Goal: Transaction & Acquisition: Purchase product/service

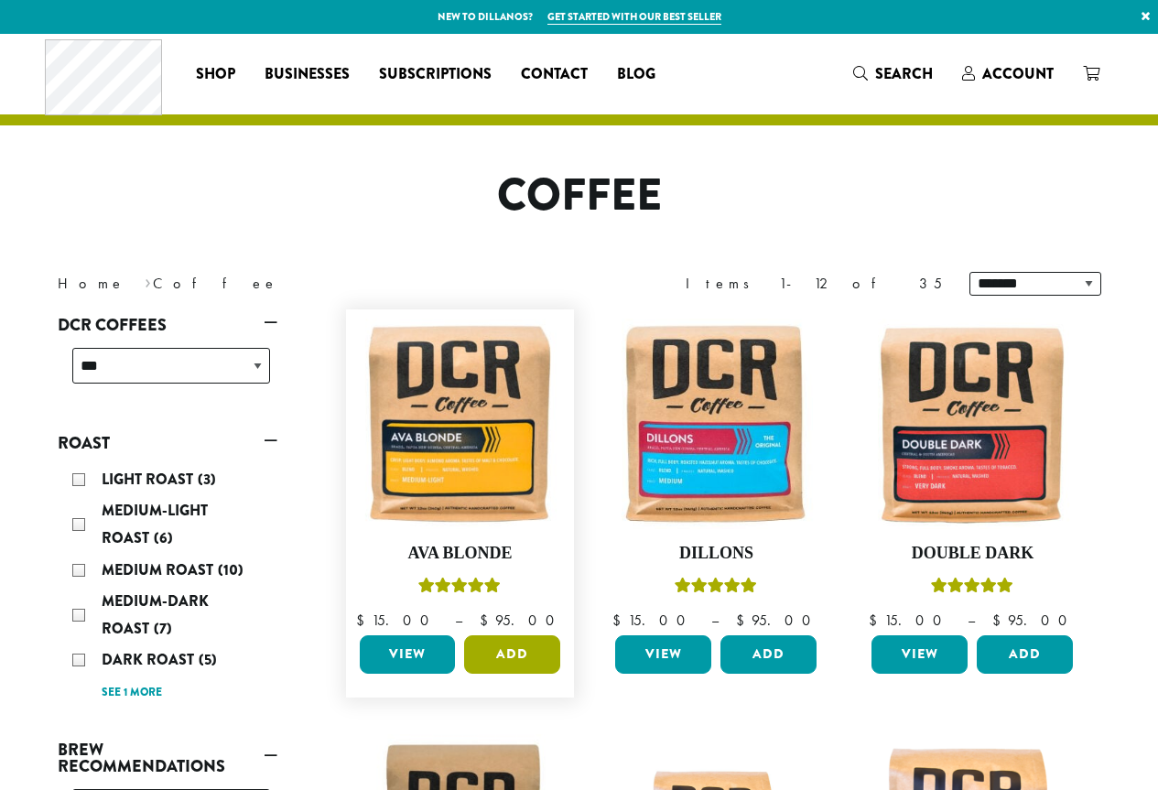
scroll to position [183, 0]
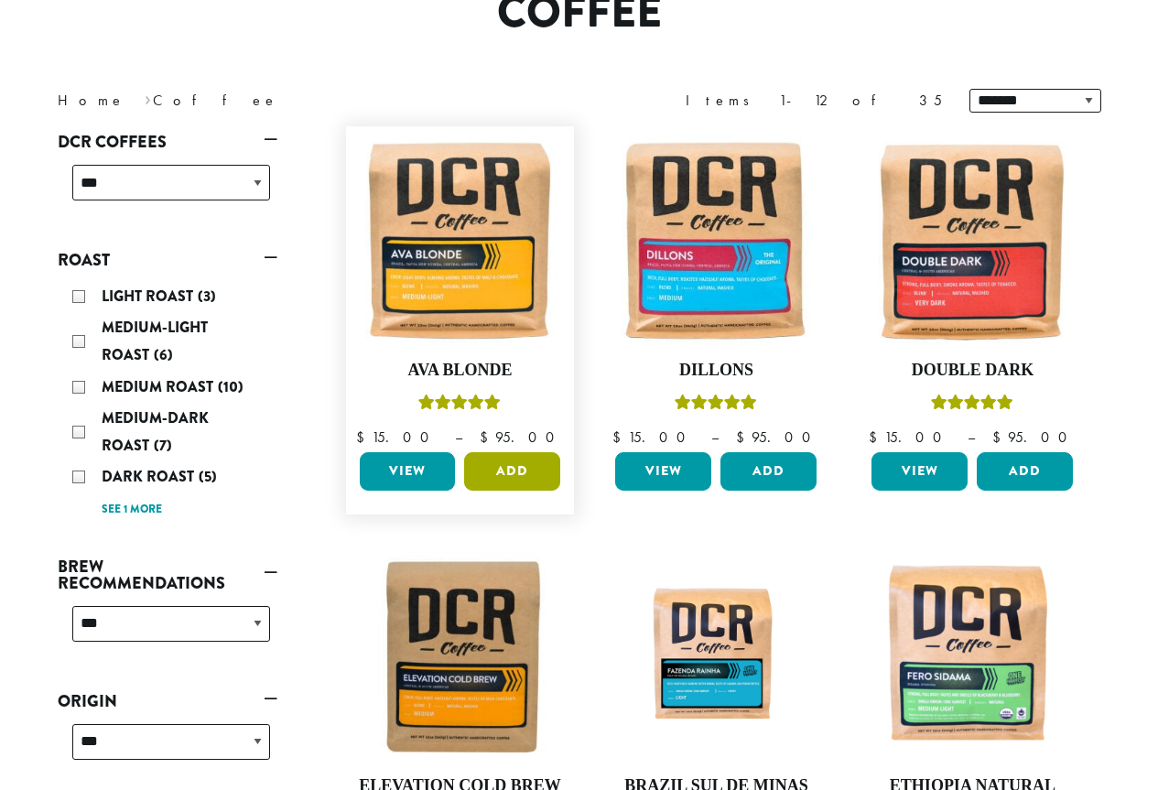
click at [520, 452] on button "Add" at bounding box center [512, 471] width 96 height 38
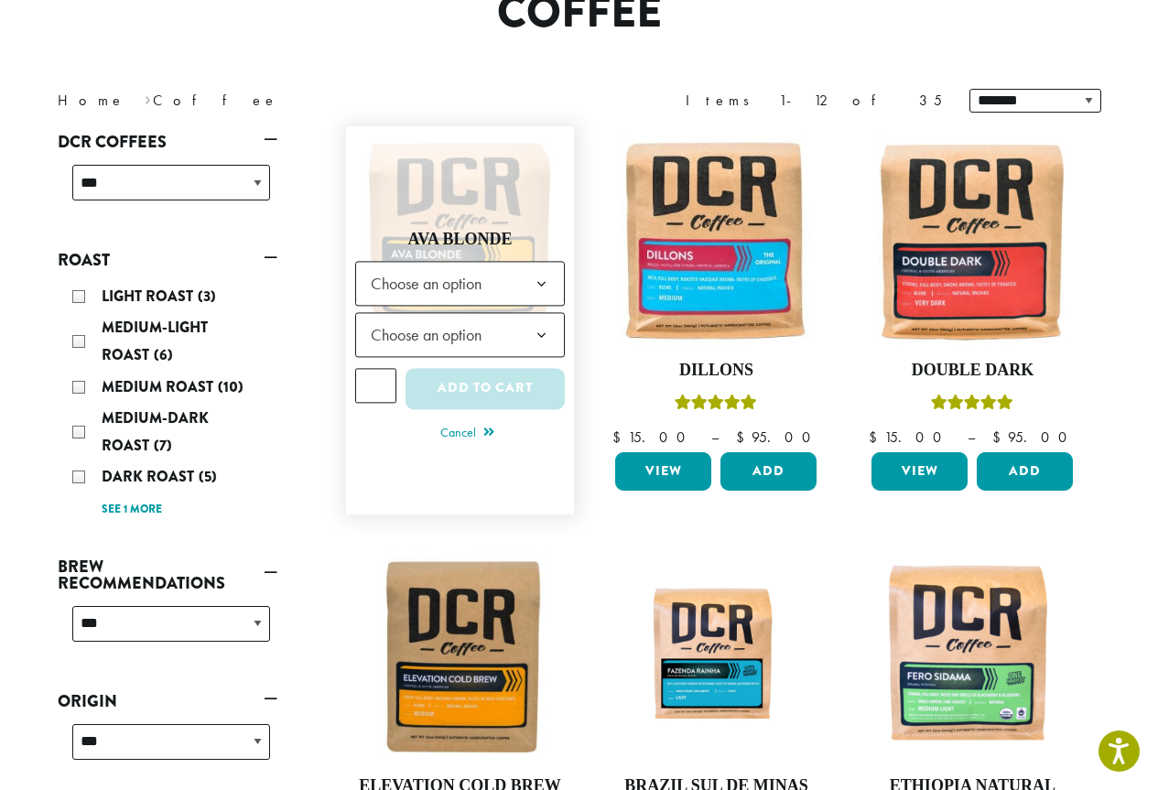
scroll to position [0, 0]
click at [533, 275] on b at bounding box center [541, 284] width 45 height 45
click at [482, 344] on span "Choose an option" at bounding box center [431, 335] width 136 height 36
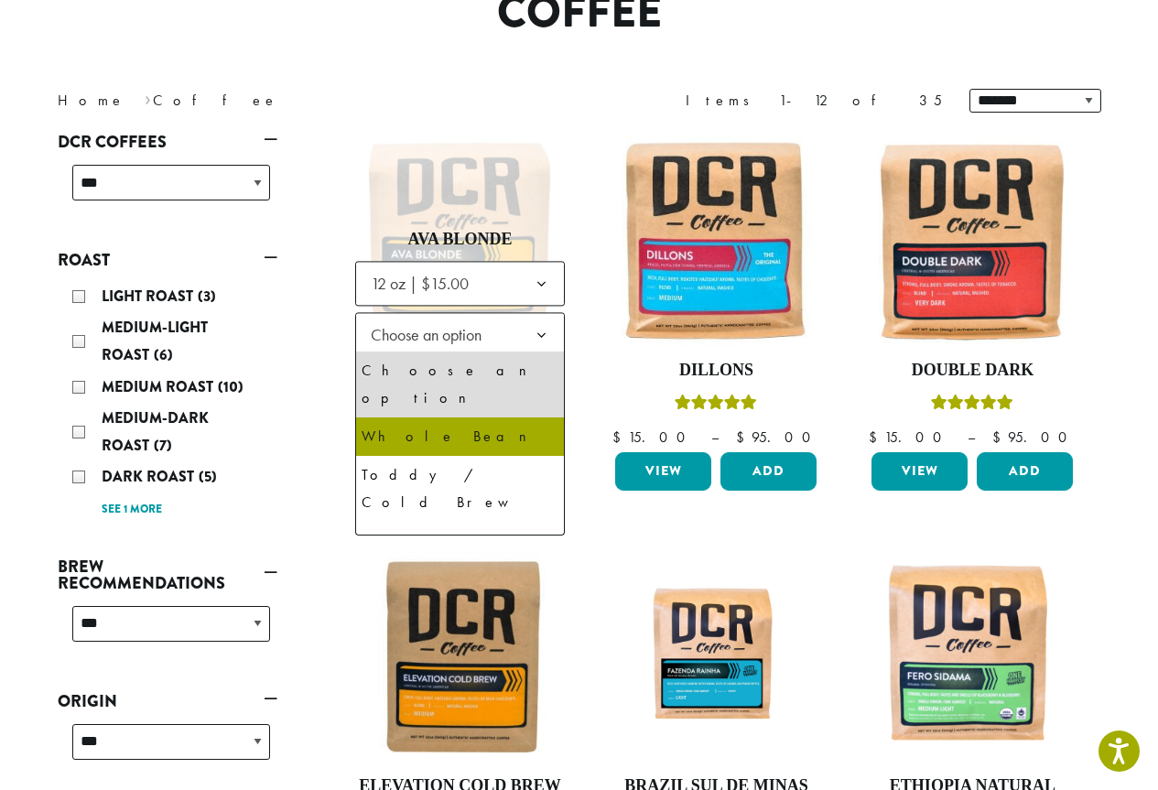
select select "*********"
select select "**********"
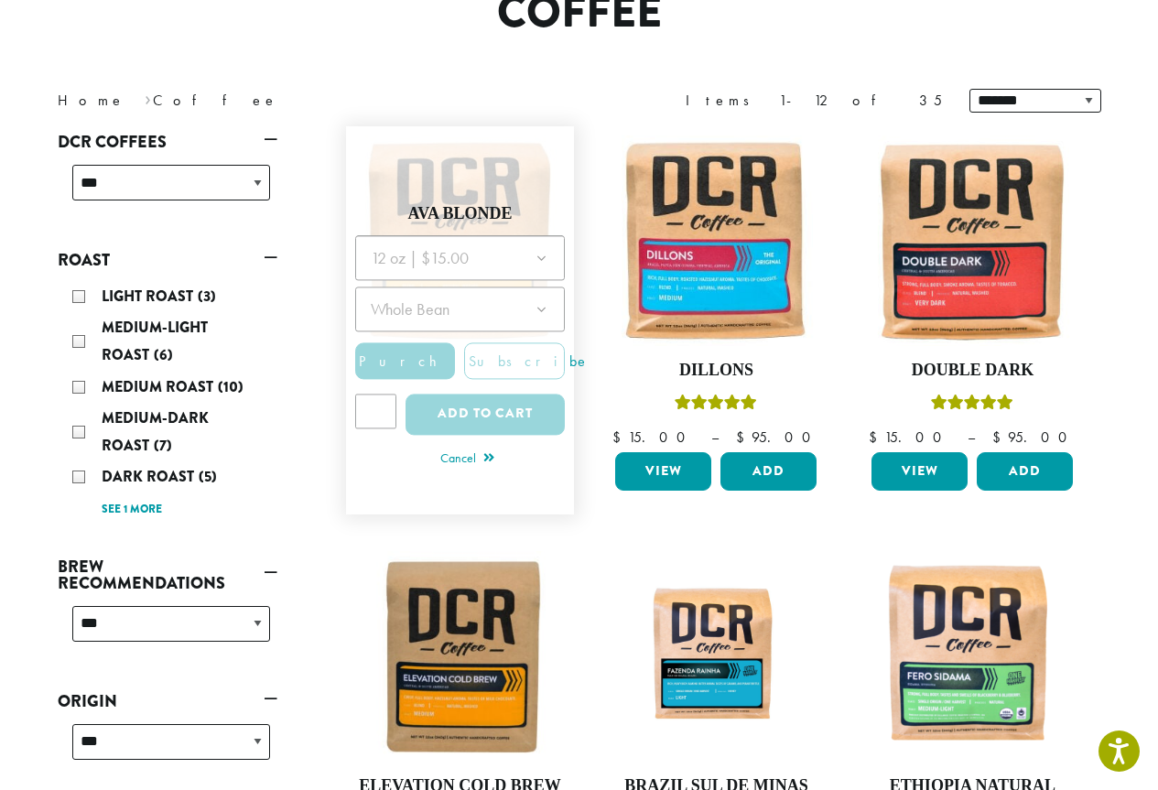
click at [462, 388] on div at bounding box center [460, 340] width 210 height 211
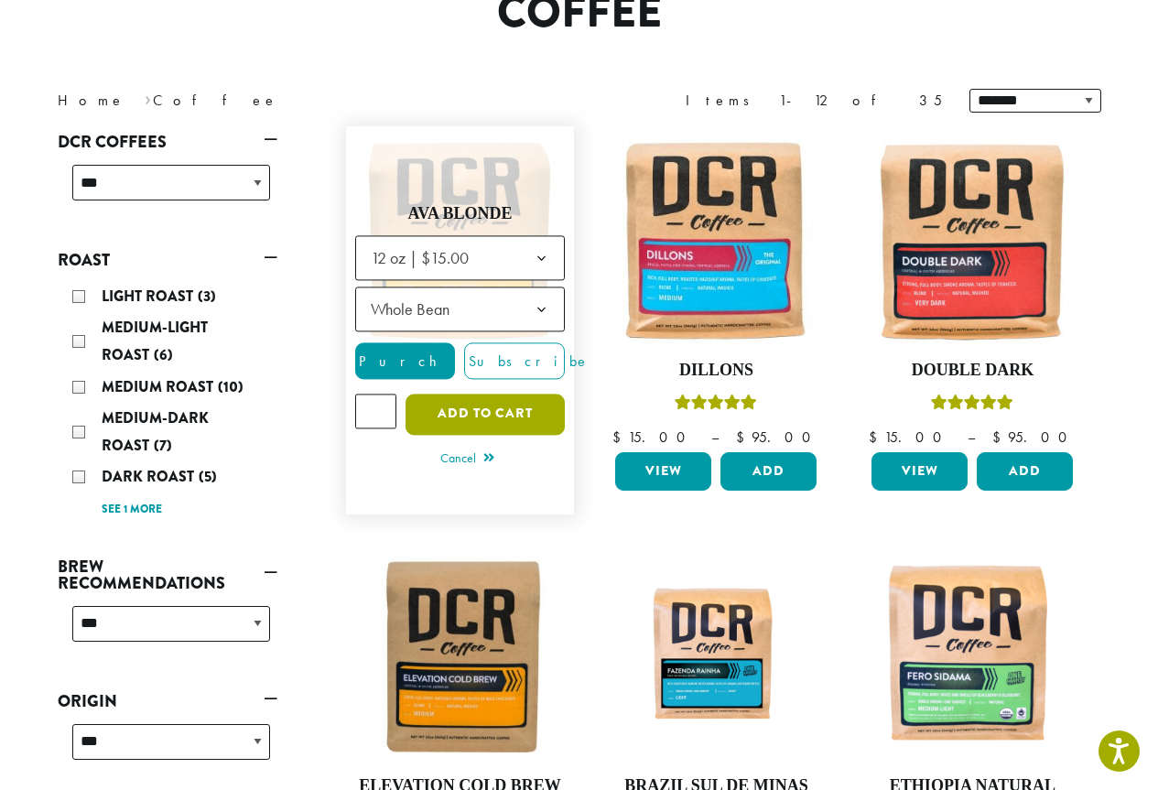
click at [468, 416] on button "Add to cart" at bounding box center [484, 413] width 159 height 41
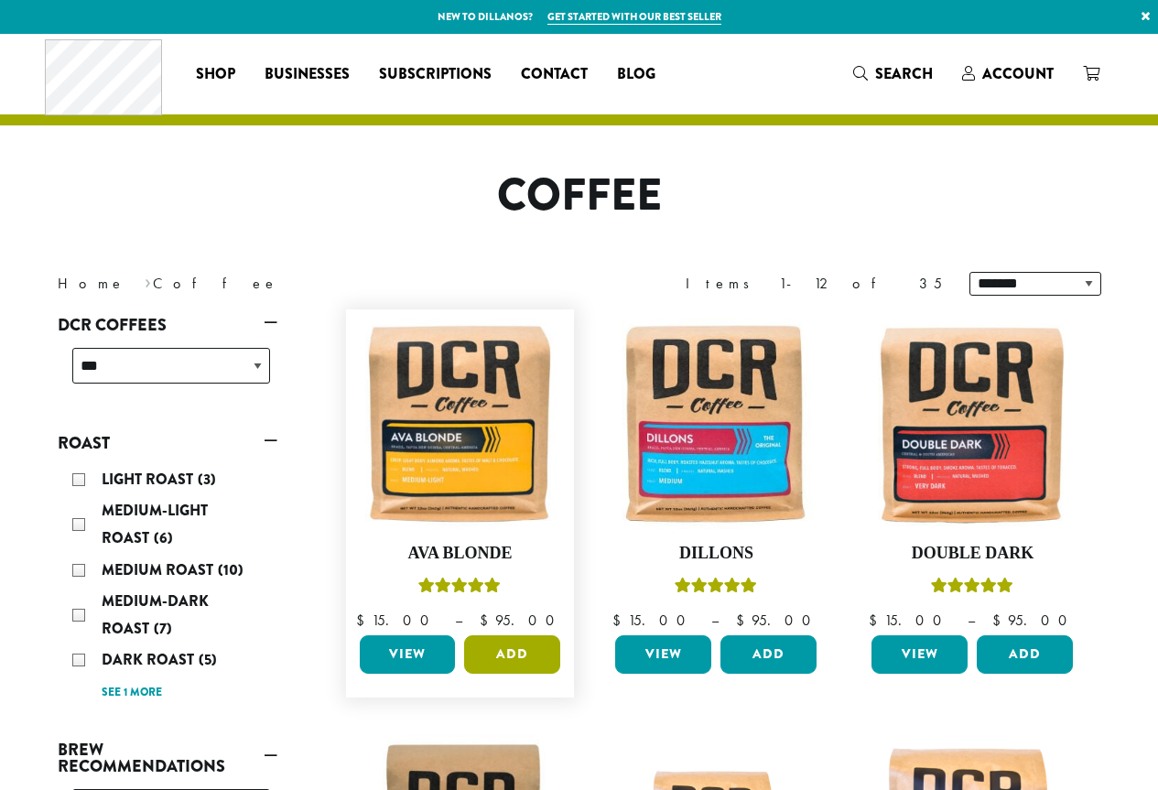
click at [540, 651] on button "Add" at bounding box center [512, 654] width 96 height 38
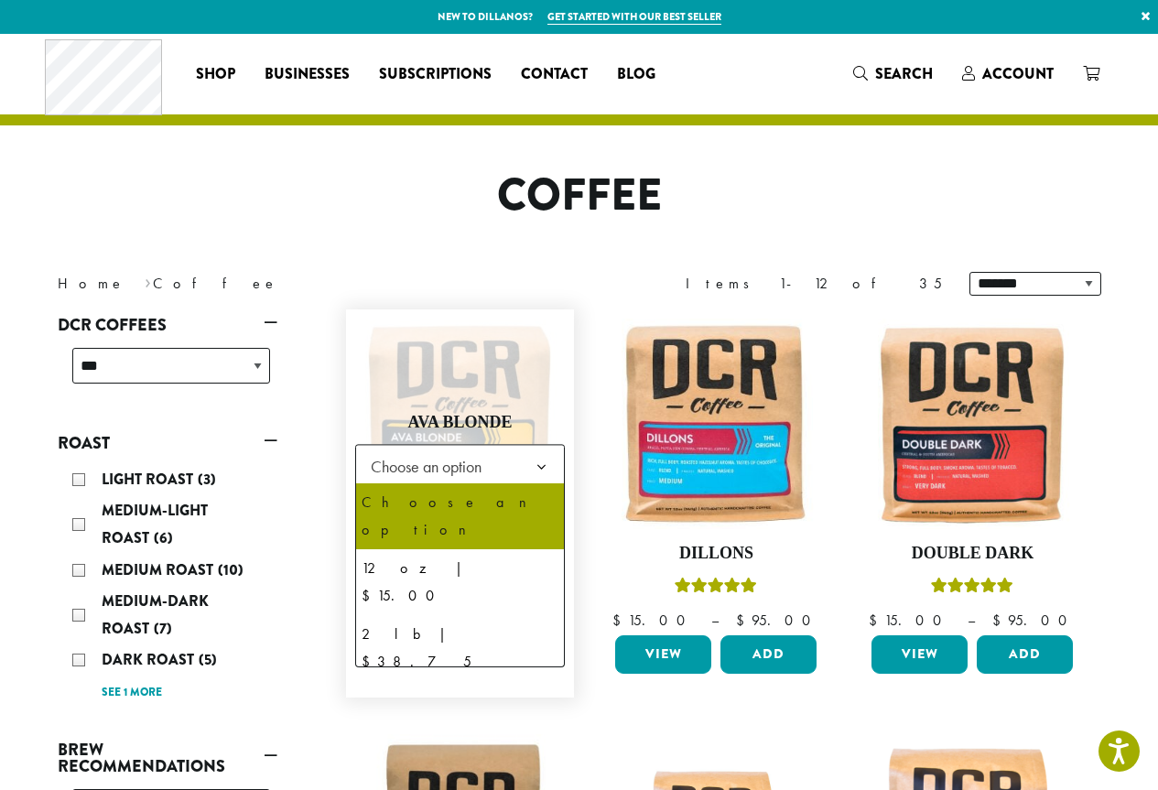
click at [469, 471] on span "Choose an option" at bounding box center [431, 466] width 136 height 36
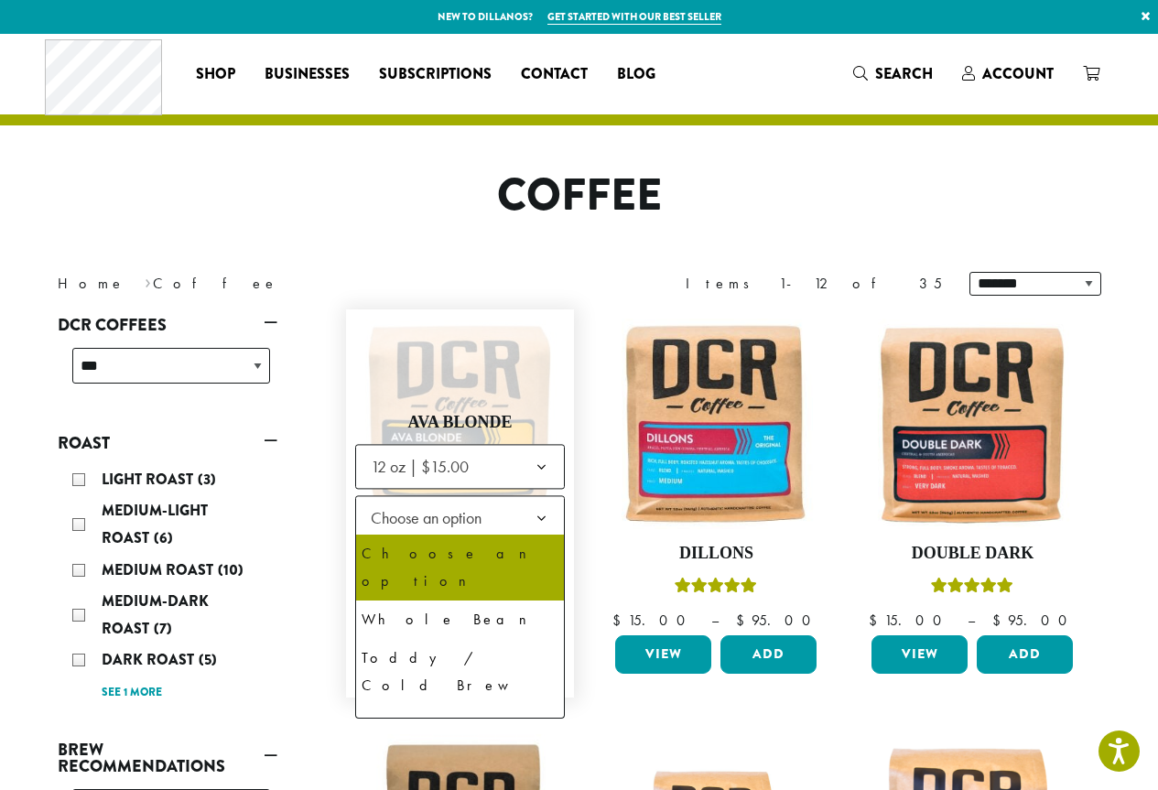
click at [455, 525] on span "Choose an option" at bounding box center [431, 518] width 136 height 36
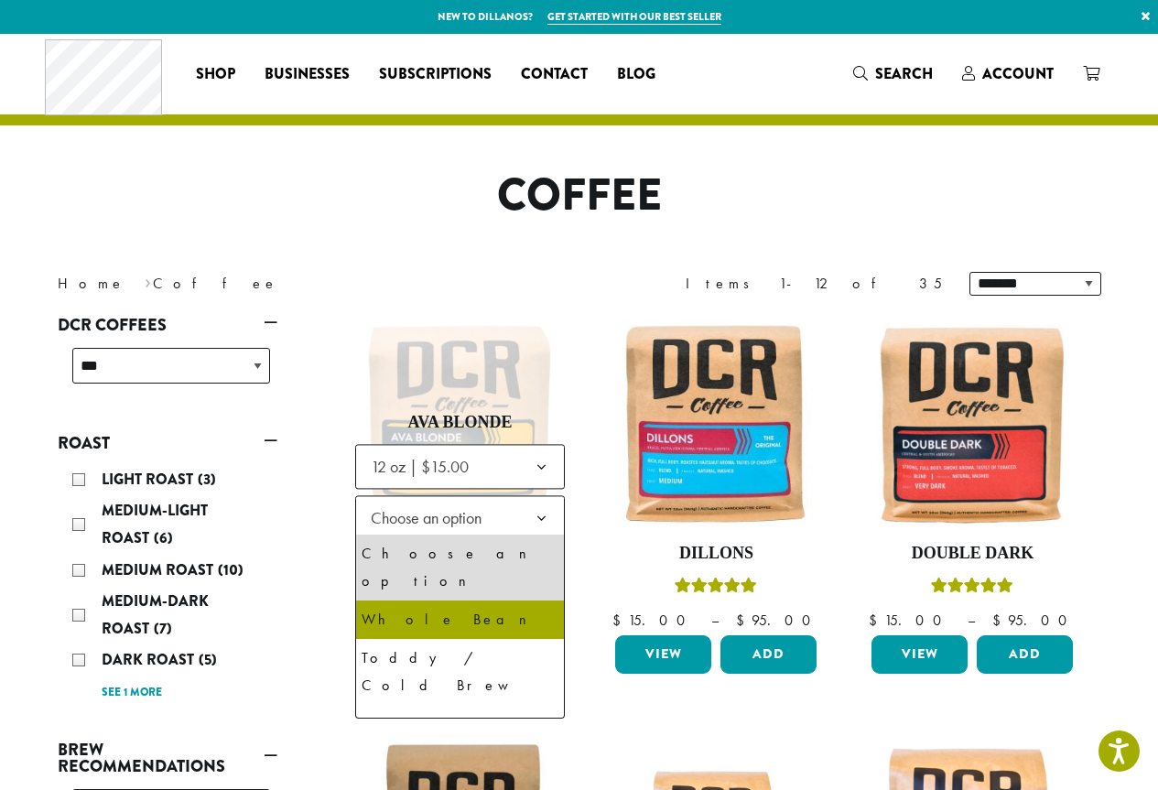
select select "*********"
select select "**********"
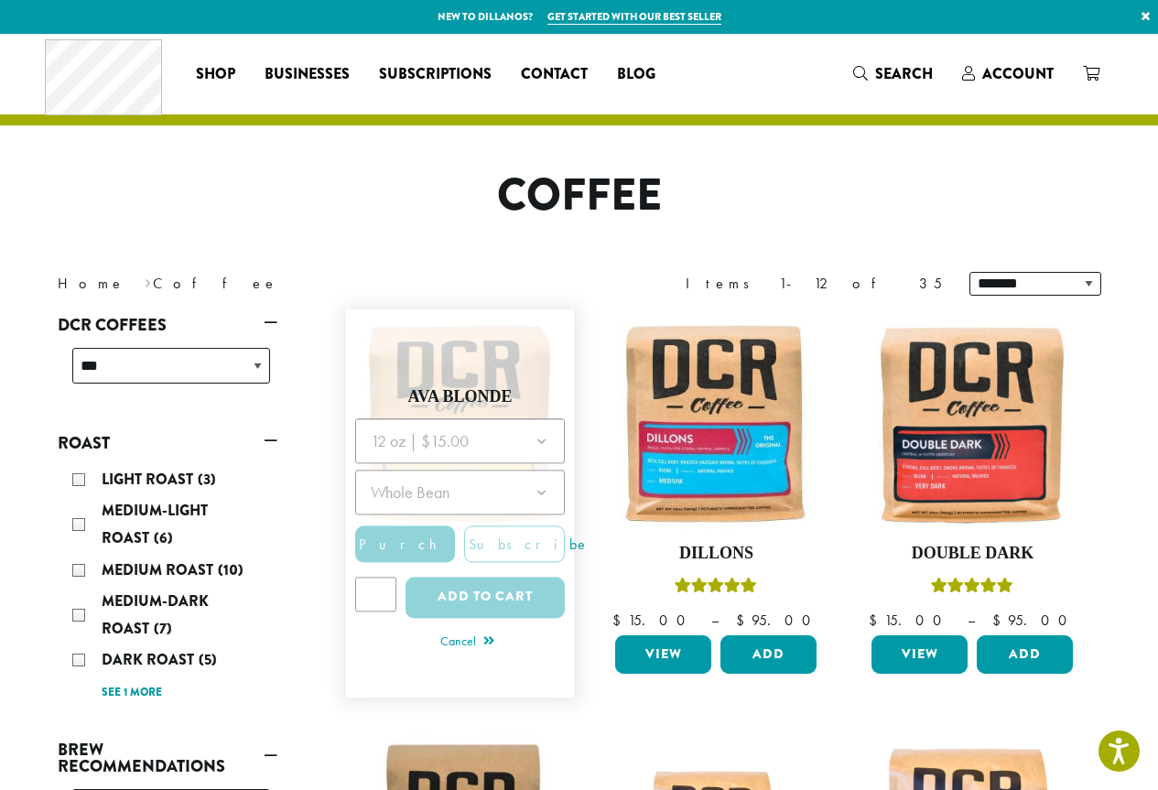
click at [473, 583] on div at bounding box center [460, 523] width 210 height 211
click at [483, 592] on div at bounding box center [460, 523] width 210 height 211
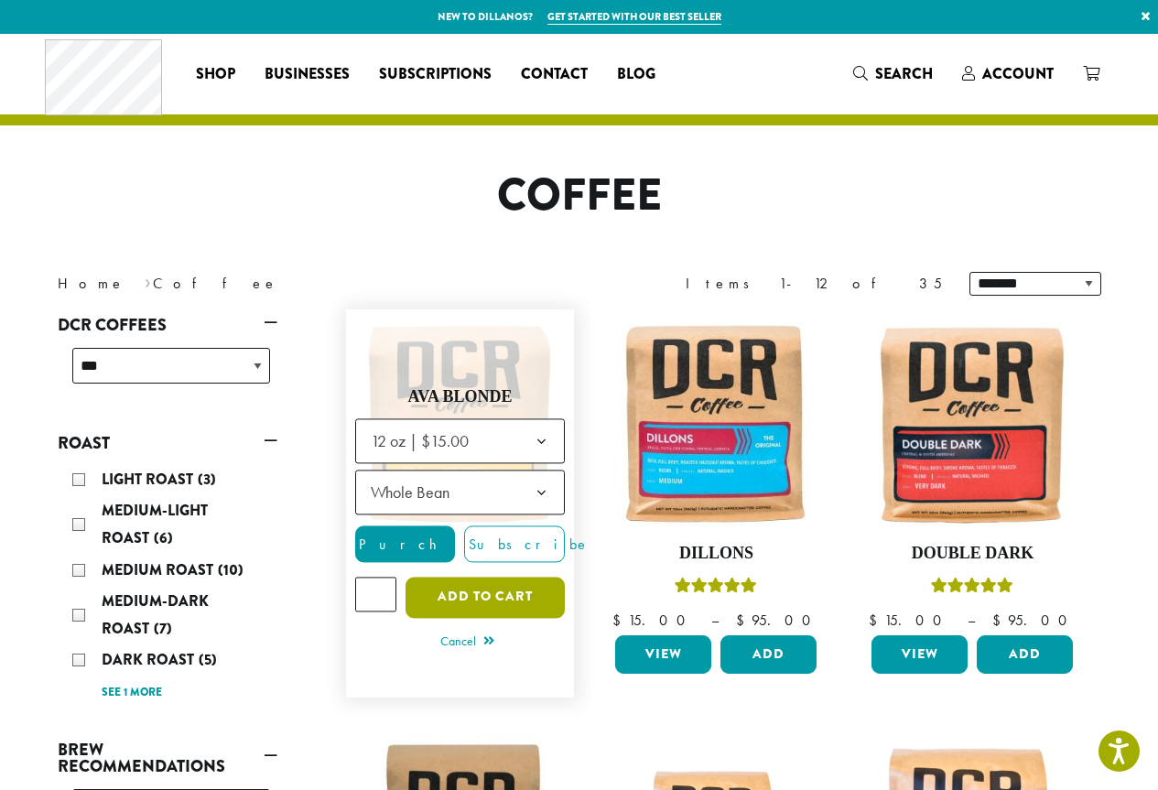
click at [483, 592] on button "Add to cart" at bounding box center [484, 597] width 159 height 41
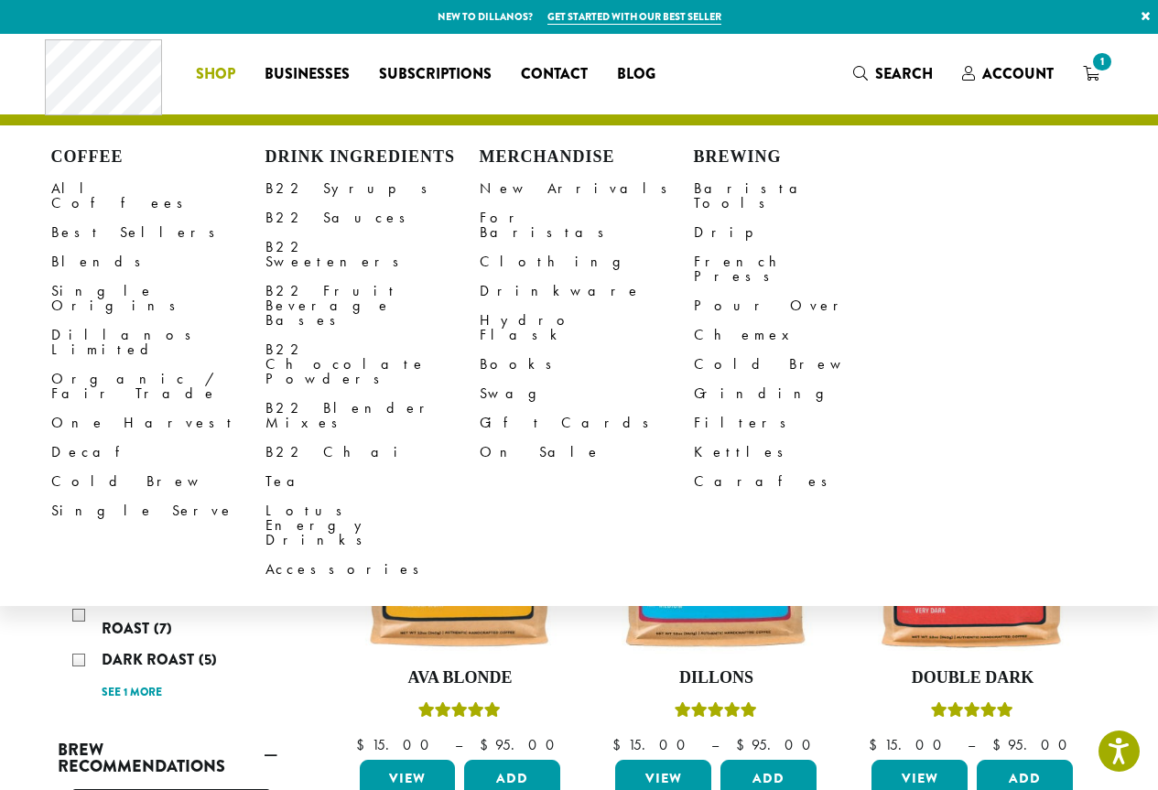
click at [220, 79] on span "Shop" at bounding box center [215, 74] width 39 height 23
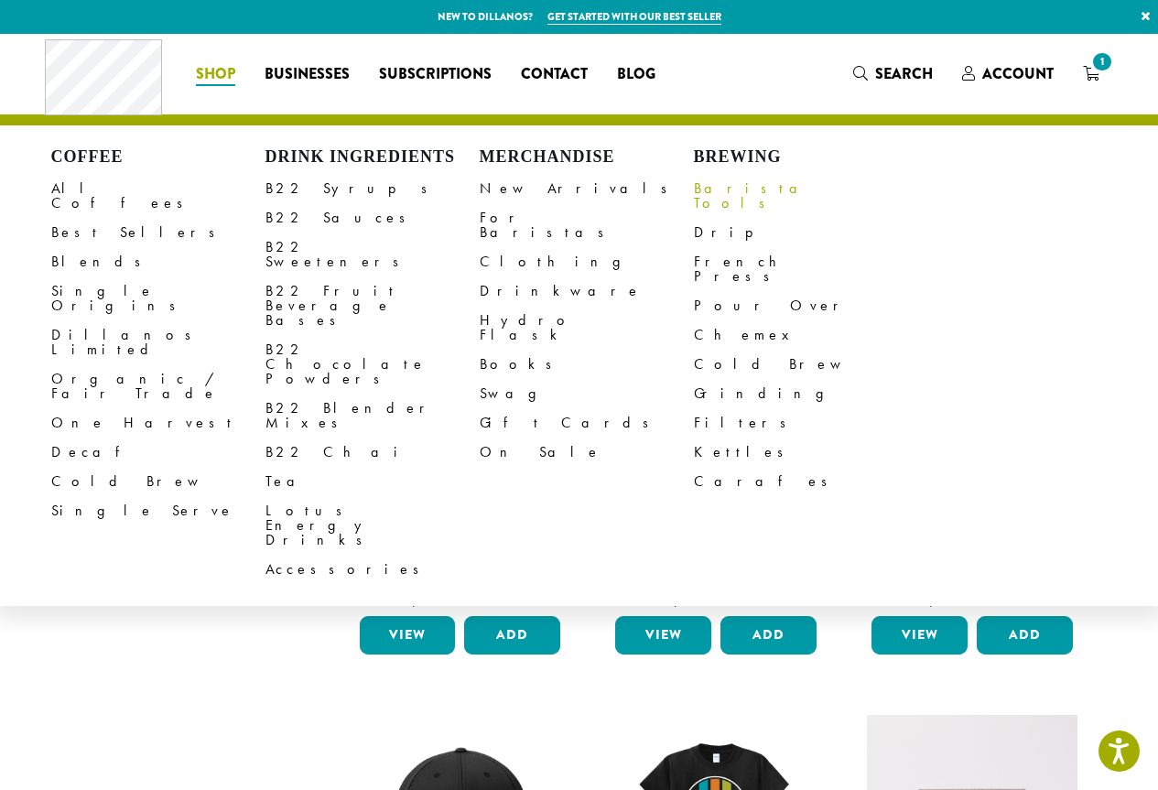
click at [726, 197] on link "Barista Tools" at bounding box center [801, 196] width 214 height 44
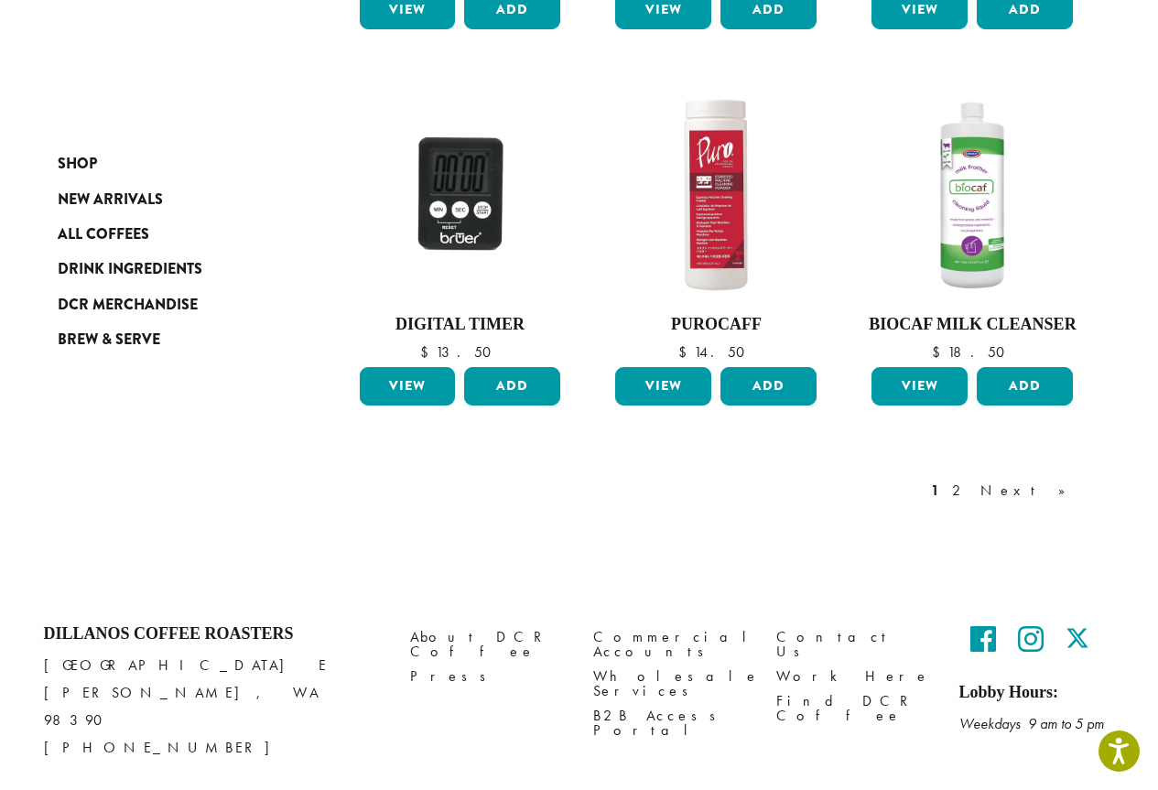
scroll to position [1464, 0]
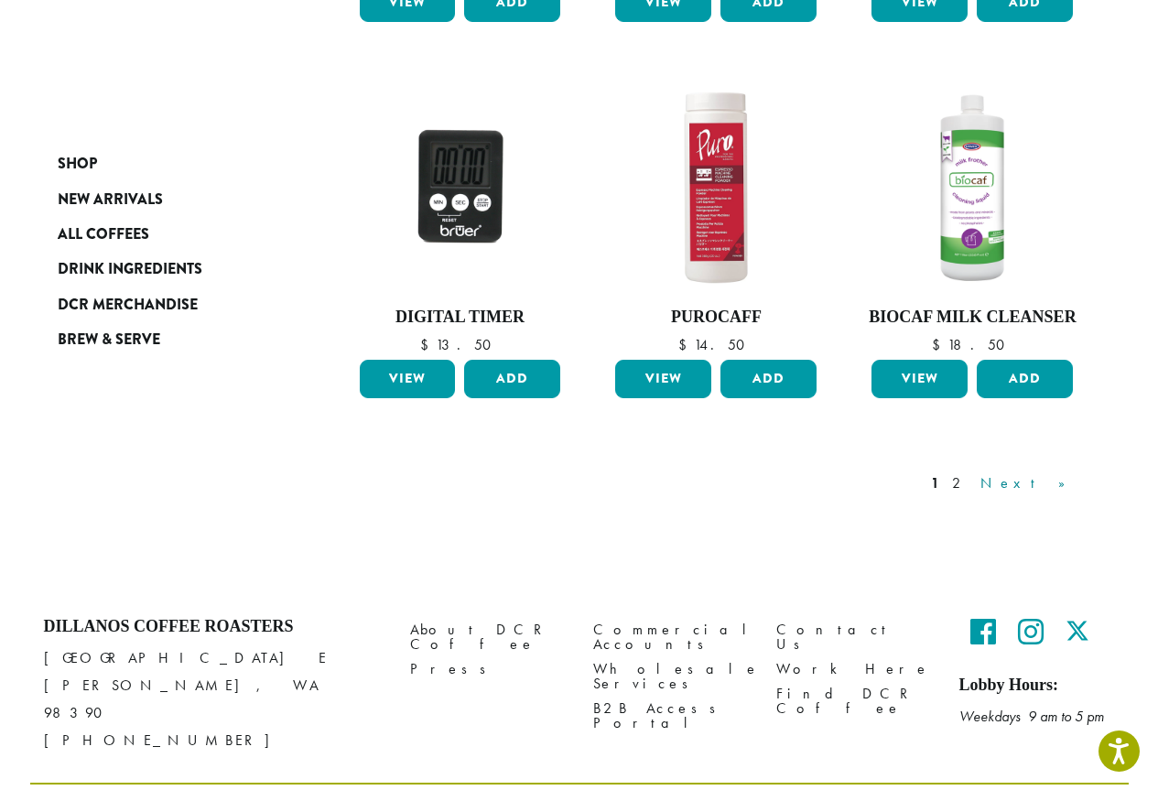
click at [1062, 480] on link "Next »" at bounding box center [1028, 483] width 105 height 22
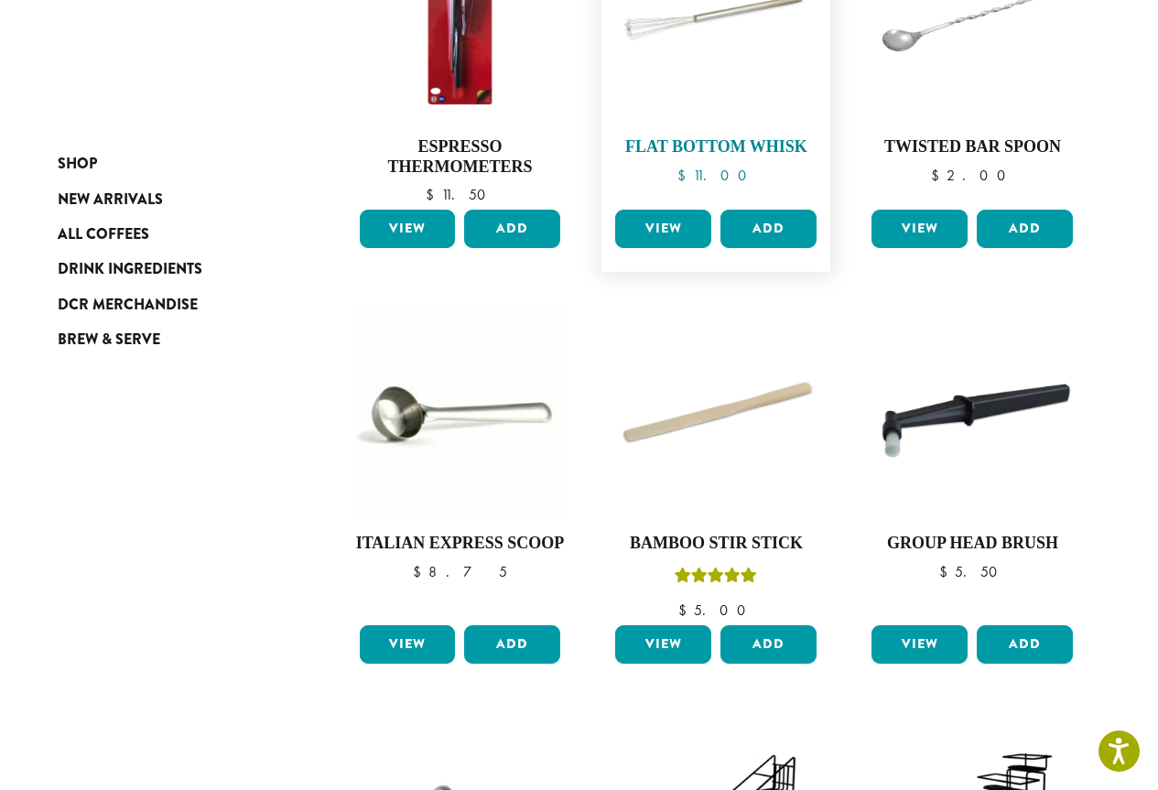
scroll to position [296, 0]
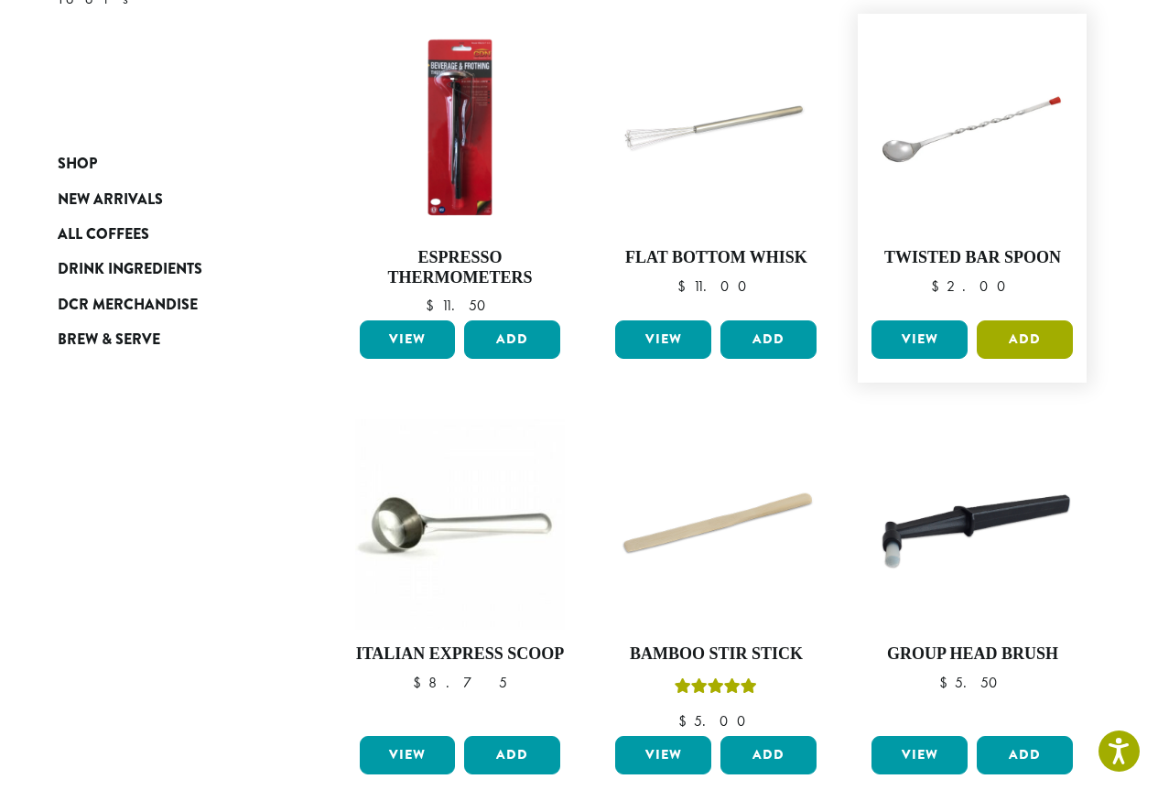
click at [1037, 334] on button "Add" at bounding box center [1024, 339] width 96 height 38
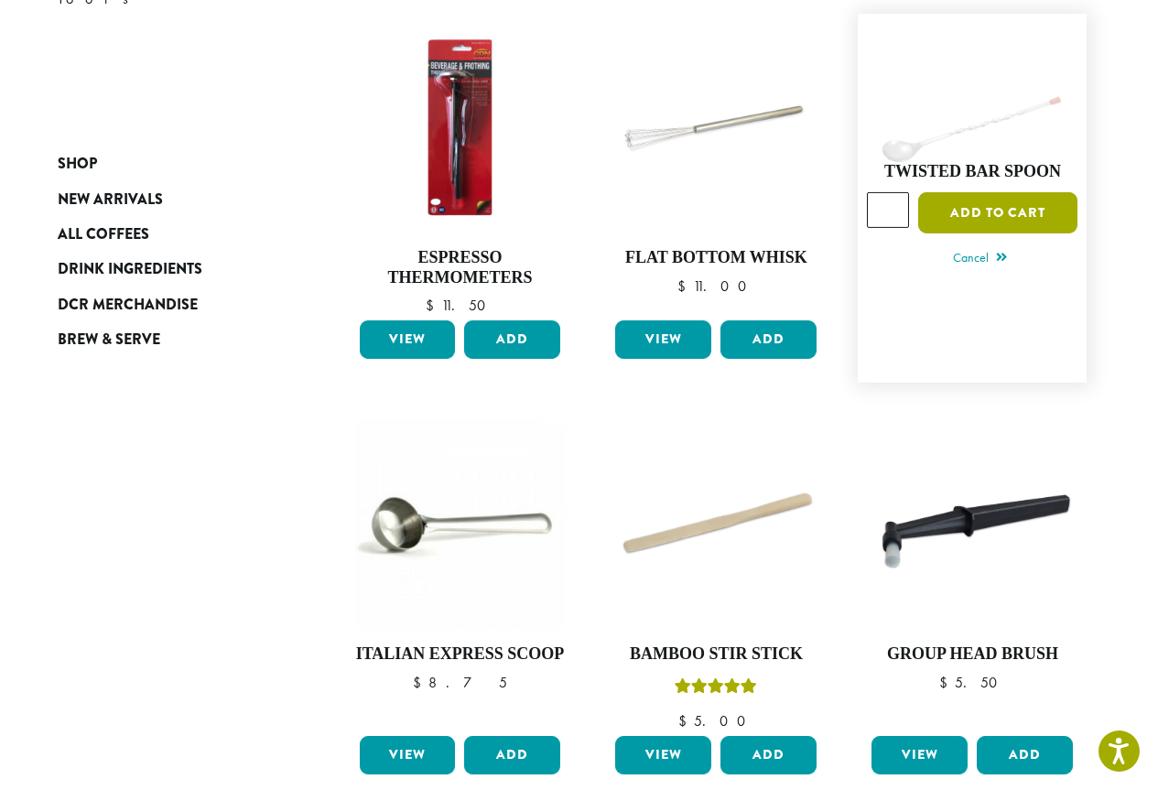
click at [1008, 223] on button "Add to cart" at bounding box center [997, 212] width 159 height 41
click at [1002, 212] on button "Add to cart" at bounding box center [997, 212] width 159 height 41
click at [998, 208] on button "Add to cart" at bounding box center [997, 212] width 159 height 41
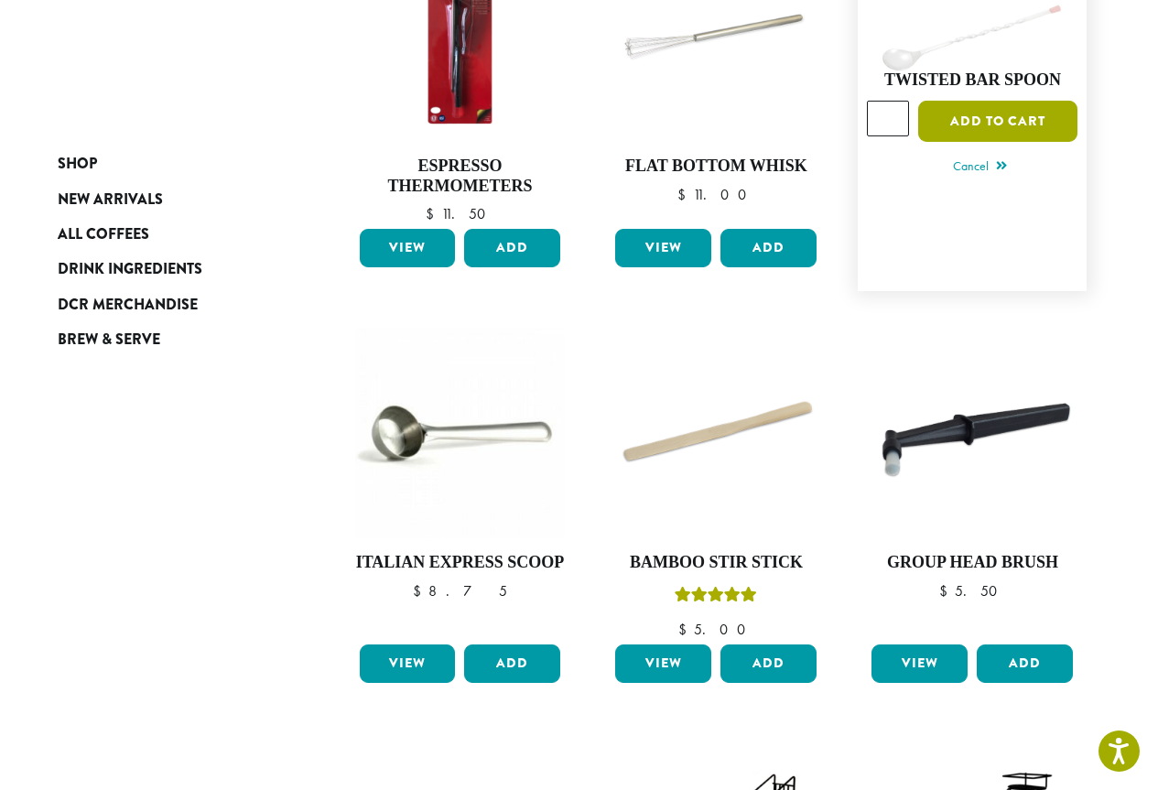
scroll to position [740, 0]
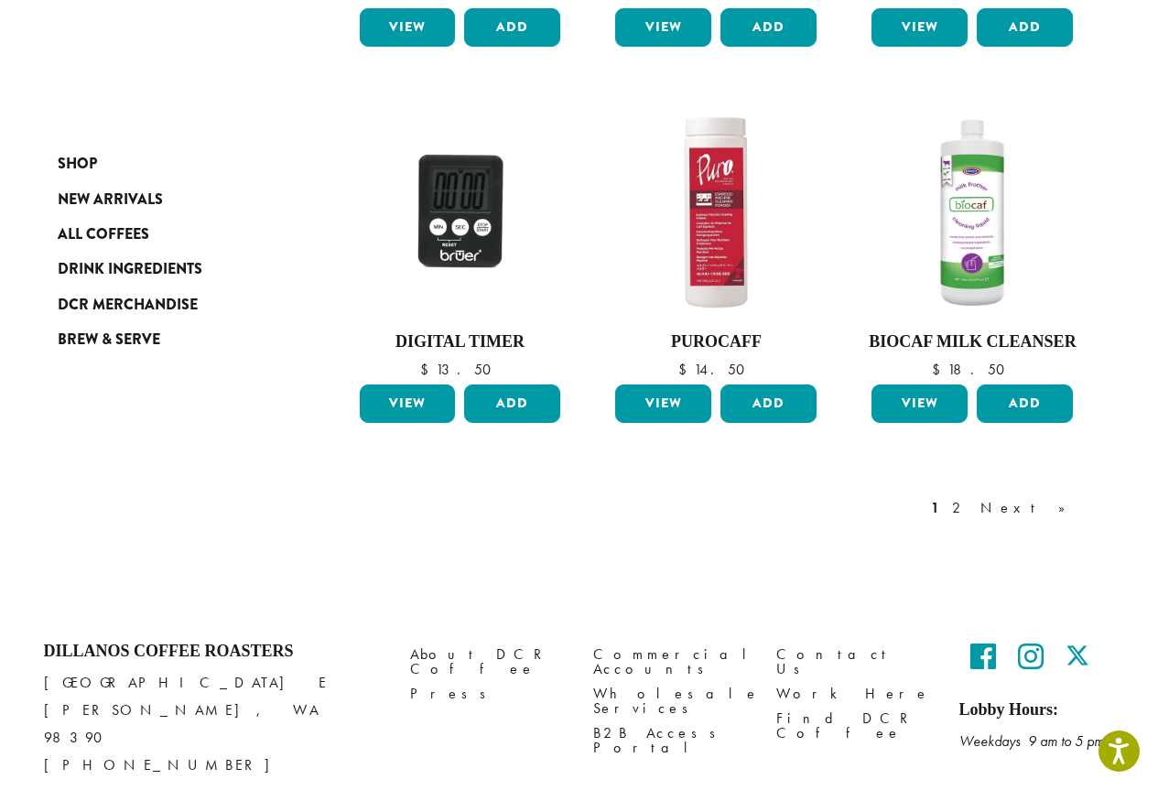
scroll to position [1676, 0]
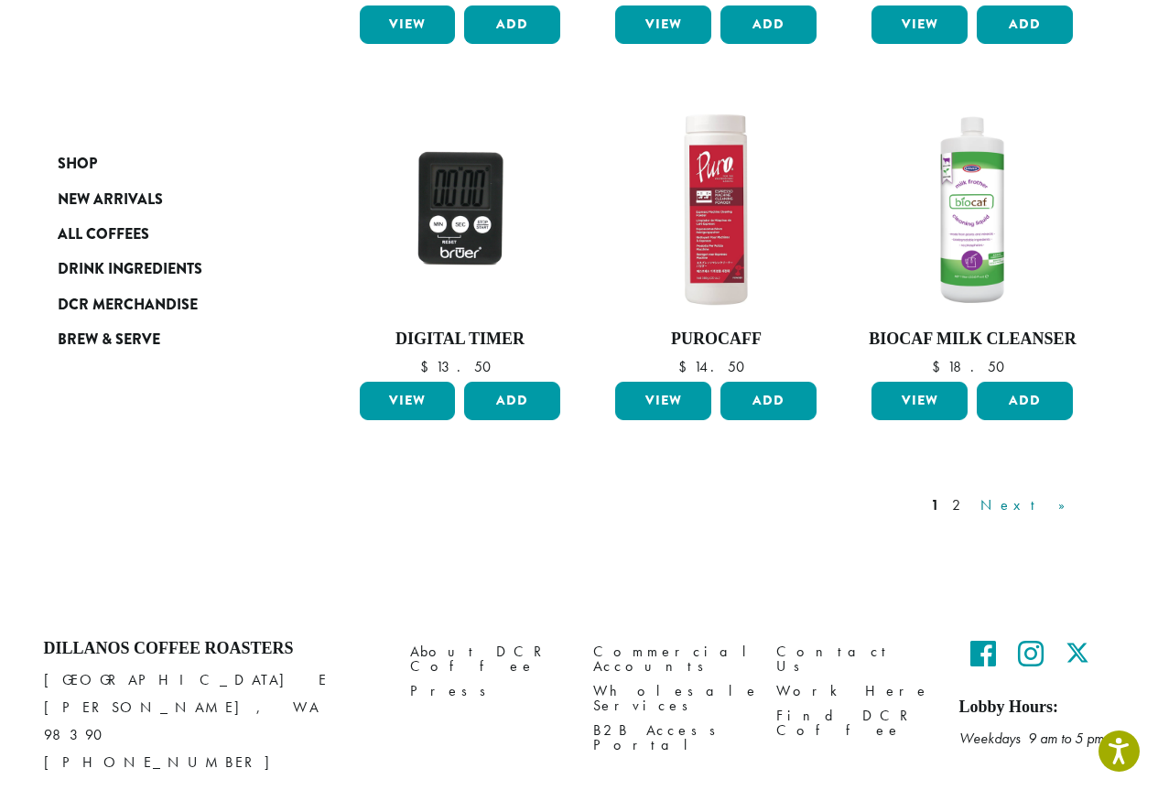
click at [1059, 494] on link "Next »" at bounding box center [1028, 505] width 105 height 22
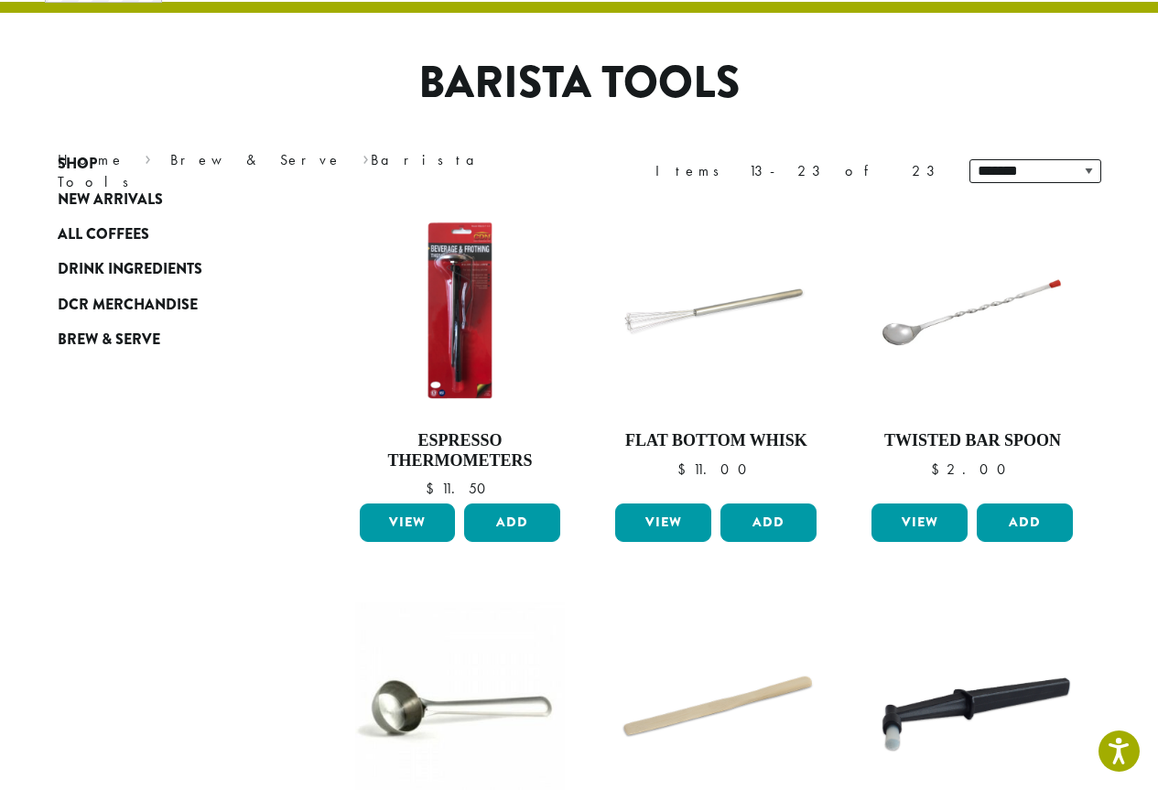
scroll to position [387, 0]
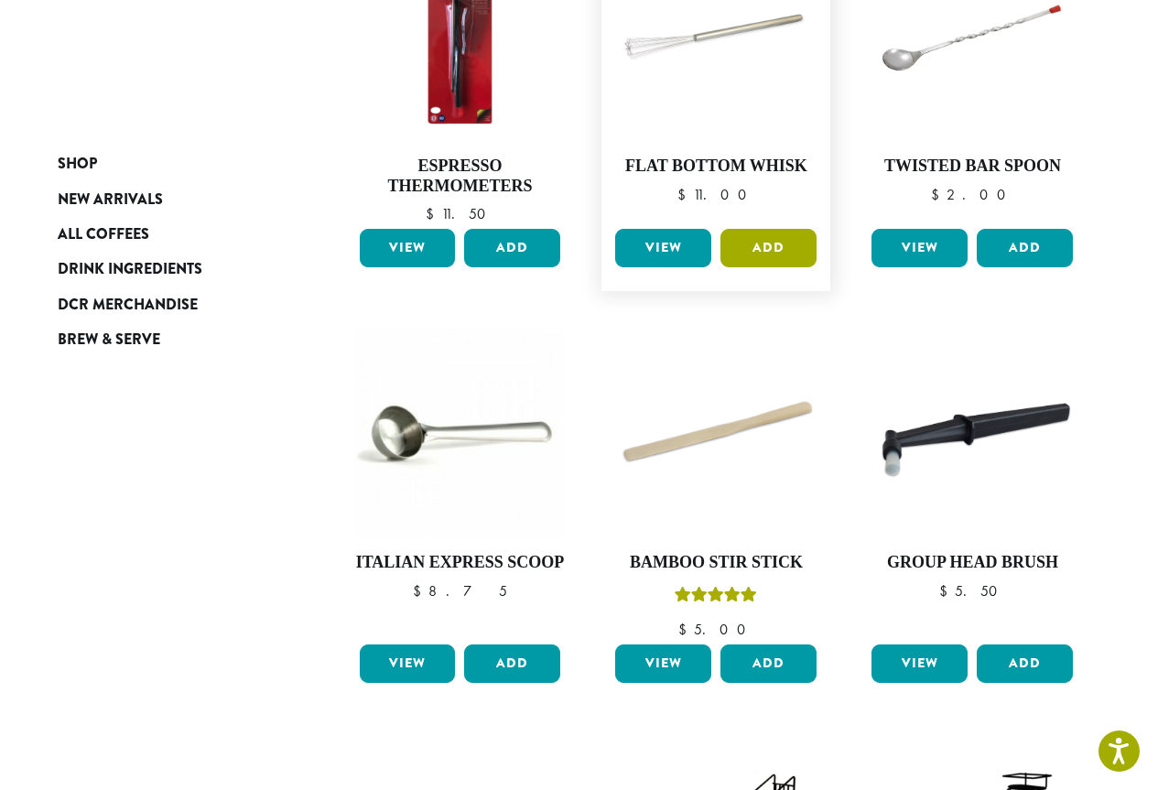
click at [792, 242] on button "Add" at bounding box center [768, 248] width 96 height 38
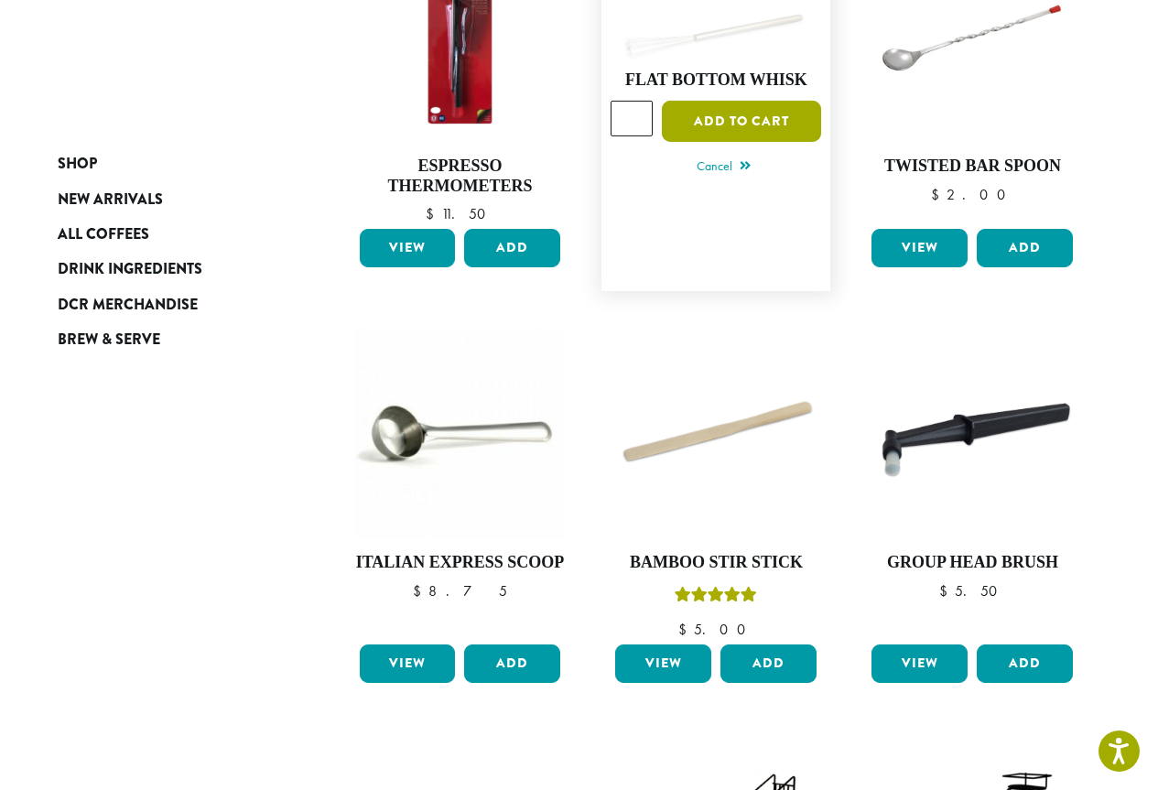
click at [740, 134] on button "Add to cart" at bounding box center [741, 121] width 159 height 41
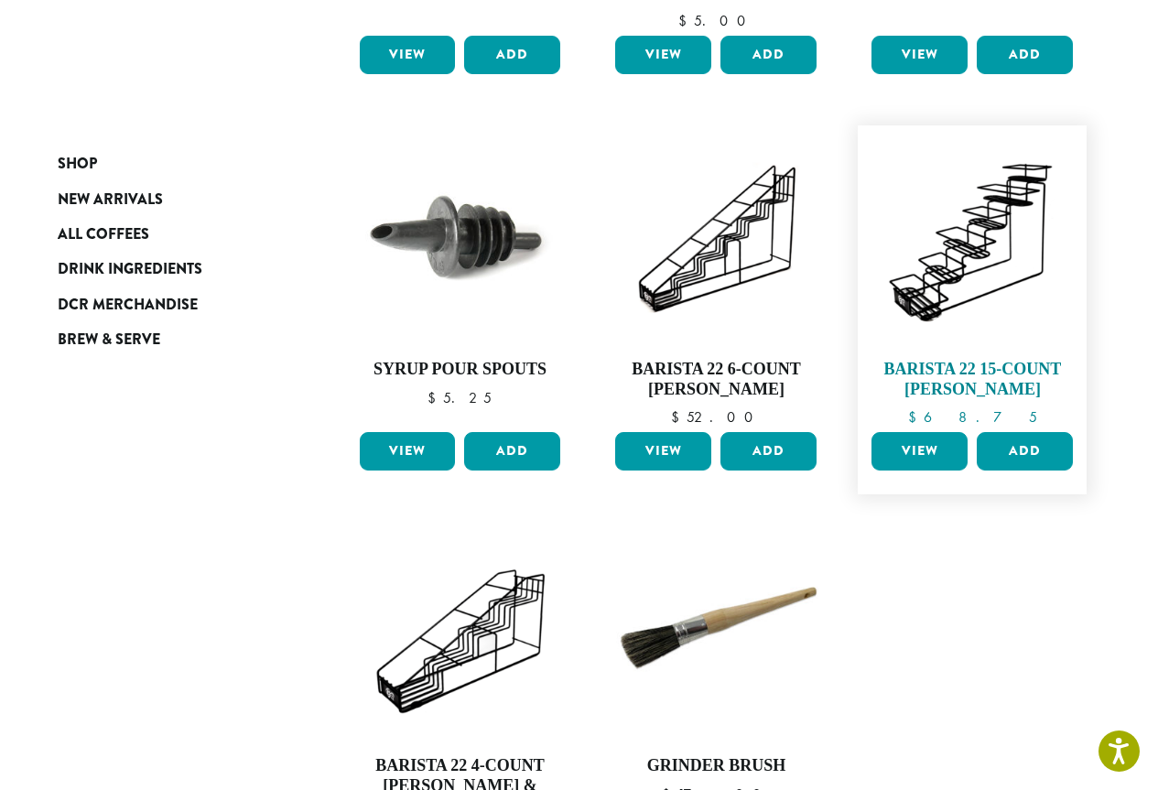
scroll to position [1028, 0]
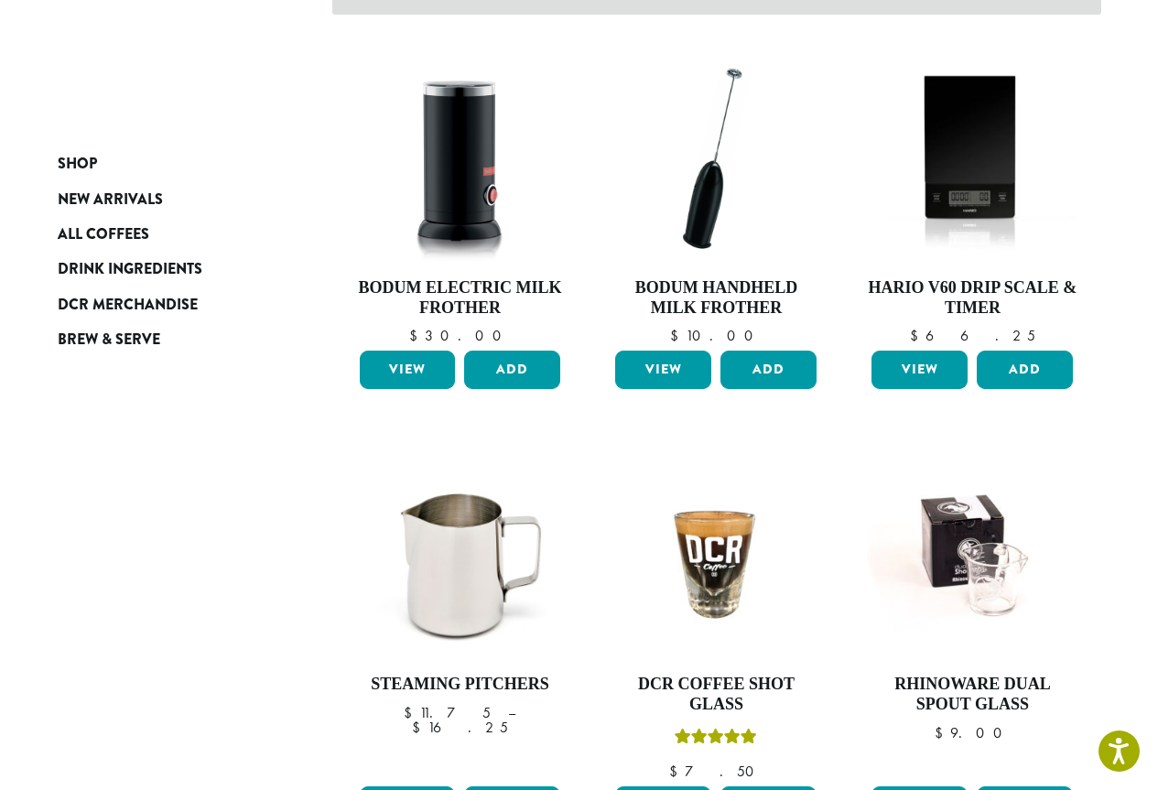
scroll to position [458, 0]
